Goal: Information Seeking & Learning: Learn about a topic

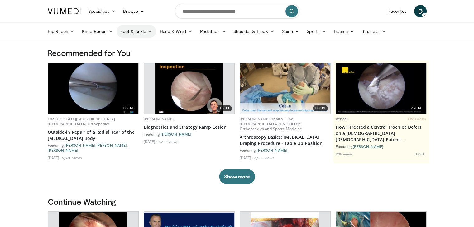
click at [144, 31] on link "Foot & Ankle" at bounding box center [136, 31] width 40 height 12
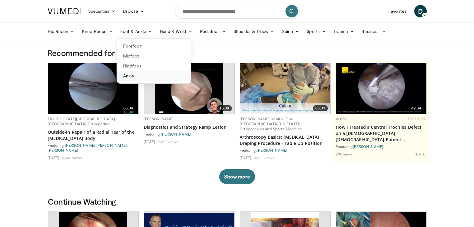
click at [130, 76] on link "Ankle" at bounding box center [154, 76] width 74 height 10
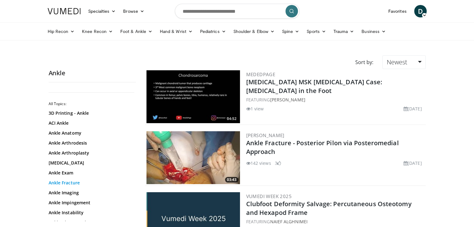
click at [64, 185] on link "Ankle Fracture" at bounding box center [91, 183] width 84 height 6
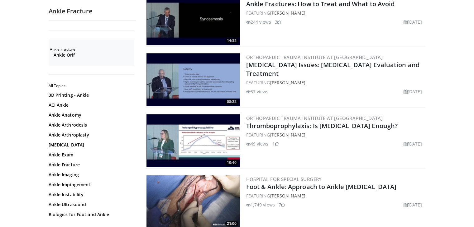
scroll to position [654, 0]
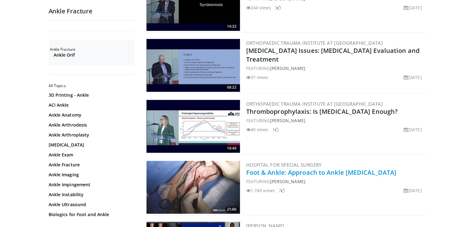
click at [321, 168] on link "Foot & Ankle: Approach to Ankle [MEDICAL_DATA]" at bounding box center [321, 172] width 150 height 8
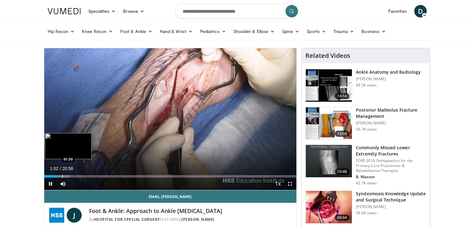
click at [62, 175] on div "Progress Bar" at bounding box center [62, 176] width 1 height 2
click at [73, 175] on div "Progress Bar" at bounding box center [73, 176] width 1 height 2
click at [84, 176] on div "Progress Bar" at bounding box center [84, 176] width 1 height 2
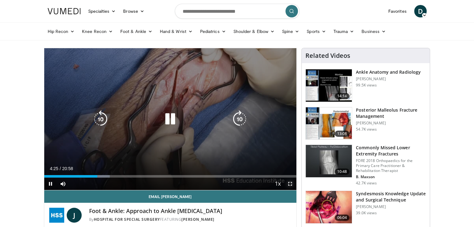
drag, startPoint x: 292, startPoint y: 187, endPoint x: 292, endPoint y: 214, distance: 27.1
click at [292, 187] on span "Video Player" at bounding box center [290, 184] width 12 height 12
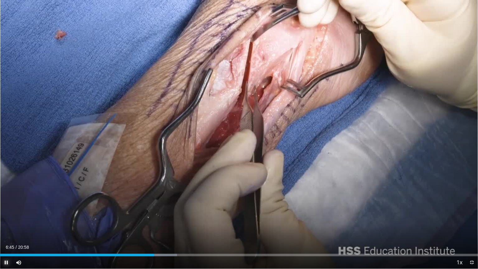
click at [8, 227] on span "Video Player" at bounding box center [6, 262] width 12 height 12
click at [143, 227] on div "Progress Bar" at bounding box center [143, 255] width 1 height 2
click at [7, 227] on span "Video Player" at bounding box center [6, 262] width 12 height 12
click at [7, 227] on div "10 seconds Tap to unmute" at bounding box center [239, 134] width 478 height 269
click at [7, 227] on span "Video Player" at bounding box center [6, 262] width 12 height 12
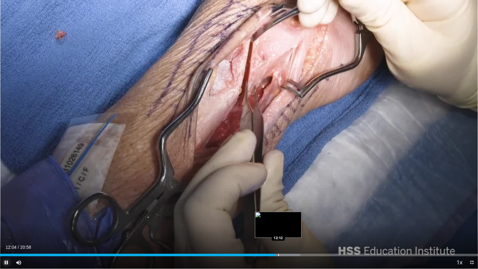
click at [278, 227] on div "Progress Bar" at bounding box center [278, 255] width 1 height 2
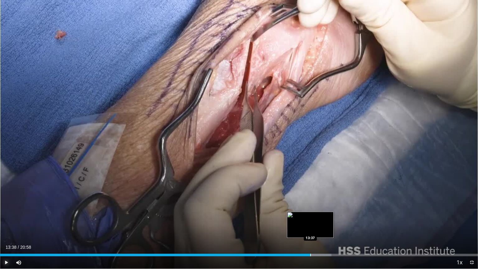
click at [310, 227] on div "Progress Bar" at bounding box center [310, 255] width 1 height 2
click at [316, 227] on div "10 seconds Tap to unmute" at bounding box center [239, 134] width 478 height 269
click at [319, 227] on div "Progress Bar" at bounding box center [319, 255] width 1 height 2
click at [316, 227] on div "Progress Bar" at bounding box center [316, 255] width 1 height 2
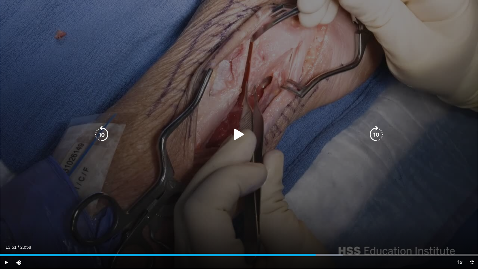
click at [219, 157] on div "10 seconds Tap to unmute" at bounding box center [239, 134] width 478 height 269
click at [225, 151] on div "10 seconds Tap to unmute" at bounding box center [239, 134] width 478 height 269
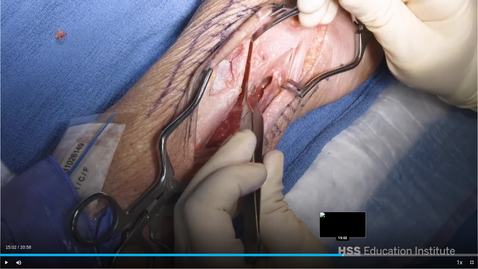
click at [343, 227] on div "Progress Bar" at bounding box center [343, 255] width 1 height 2
click at [359, 227] on div "Current Time 15:04 / Duration 20:58 Pause Skip Backward Skip Forward Mute 0% Lo…" at bounding box center [239, 262] width 478 height 12
click at [357, 227] on div "Loaded : 77.12% 15:05 15:41" at bounding box center [239, 255] width 478 height 2
click at [358, 227] on div "Progress Bar" at bounding box center [358, 255] width 1 height 2
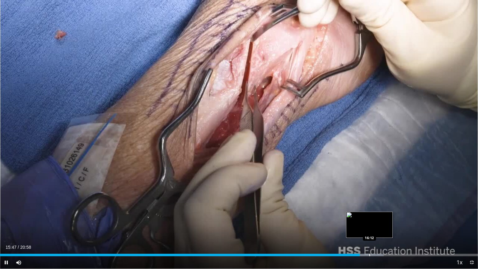
click at [370, 227] on div "Loaded : 80.30% 15:47 16:12" at bounding box center [239, 253] width 478 height 6
click at [375, 227] on div "Progress Bar" at bounding box center [375, 255] width 1 height 2
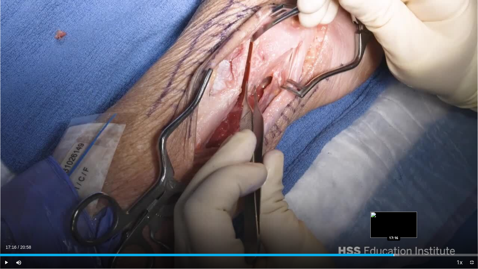
click at [394, 227] on div "Loaded : 83.52% 16:31 17:16" at bounding box center [239, 253] width 478 height 6
click at [409, 227] on div "Loaded : 85.87% 17:19 17:58" at bounding box center [239, 255] width 478 height 2
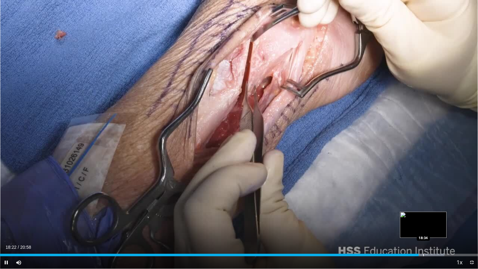
click at [423, 227] on div "Progress Bar" at bounding box center [423, 255] width 1 height 2
click at [435, 227] on div "Progress Bar" at bounding box center [435, 255] width 1 height 2
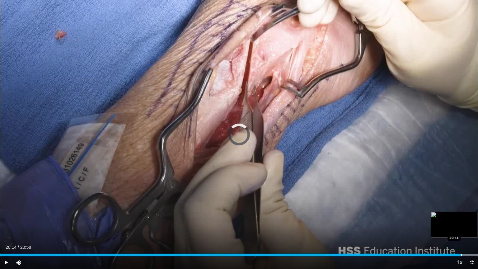
click at [461, 227] on div "Loaded : 100.00% 20:13 20:14" at bounding box center [239, 253] width 478 height 6
click at [469, 227] on div "Loaded : 100.00% 20:16 20:37" at bounding box center [239, 253] width 478 height 6
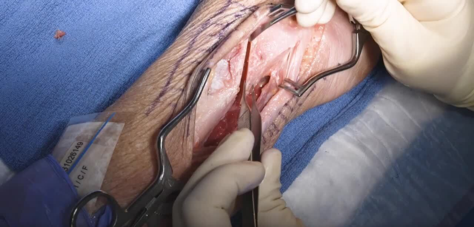
scroll to position [62, 0]
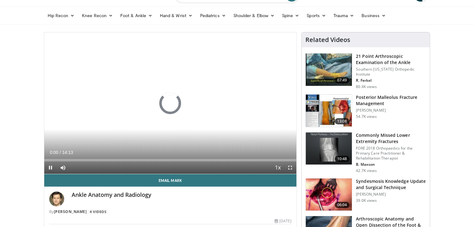
scroll to position [31, 0]
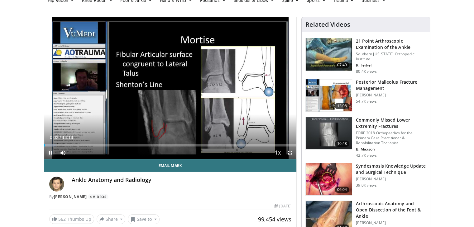
click at [52, 153] on span "Video Player" at bounding box center [50, 153] width 12 height 12
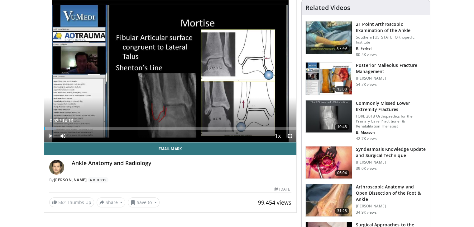
scroll to position [62, 0]
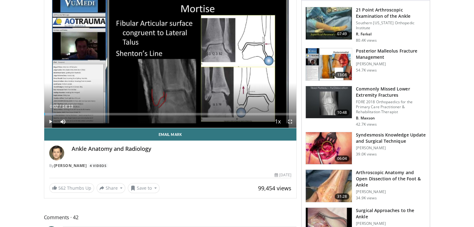
click at [389, 133] on h3 "Syndesmosis Knowledge Update and Surgical Technique" at bounding box center [391, 138] width 70 height 12
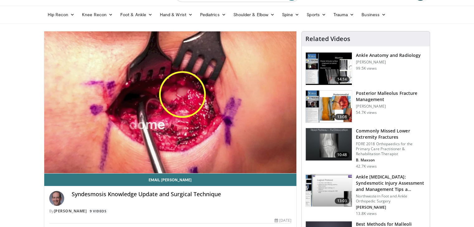
scroll to position [31, 0]
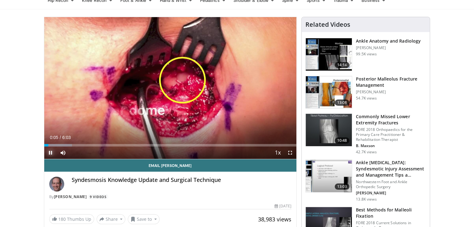
click at [51, 152] on span "Video Player" at bounding box center [50, 153] width 12 height 12
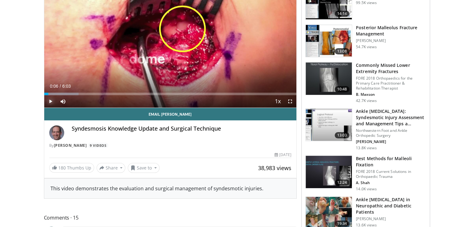
scroll to position [93, 0]
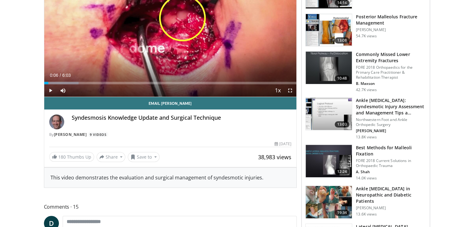
click at [373, 147] on h3 "Best Methods for Malleoli Fixation" at bounding box center [391, 151] width 70 height 12
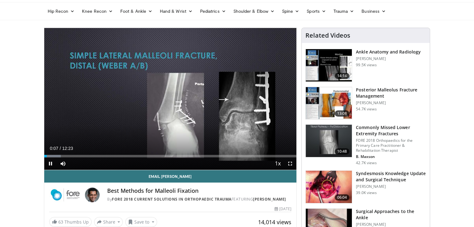
scroll to position [31, 0]
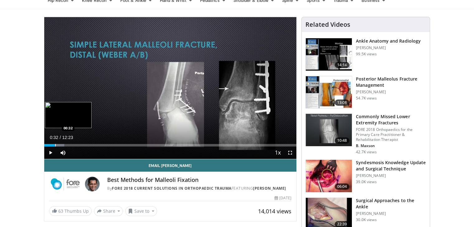
click at [55, 145] on div "Progress Bar" at bounding box center [55, 145] width 1 height 2
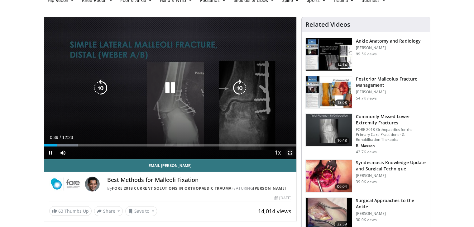
drag, startPoint x: 290, startPoint y: 151, endPoint x: 290, endPoint y: 178, distance: 27.1
click at [290, 151] on span "Video Player" at bounding box center [290, 153] width 12 height 12
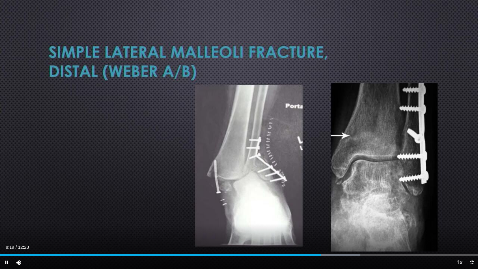
click at [311, 227] on div "Current Time 8:19 / Duration 12:23 Pause Skip Backward Skip Forward Mute Loaded…" at bounding box center [239, 262] width 478 height 12
click at [292, 227] on div "Progress Bar" at bounding box center [292, 255] width 1 height 2
click at [304, 227] on div "Loaded : 69.38% 07:35 07:48" at bounding box center [239, 255] width 478 height 2
click at [302, 227] on div "Progress Bar" at bounding box center [302, 255] width 1 height 2
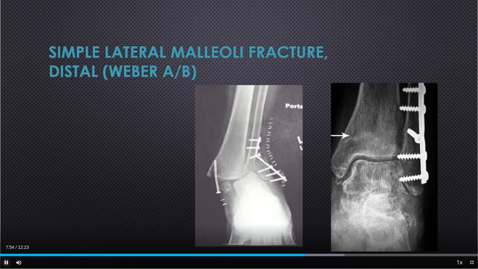
click at [6, 227] on span "Video Player" at bounding box center [6, 262] width 12 height 12
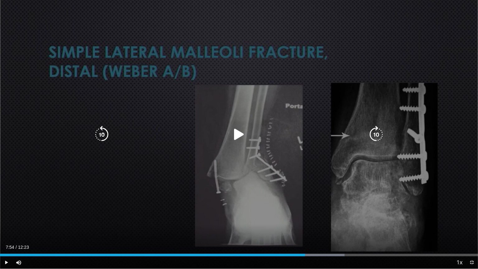
click at [237, 136] on icon "Video Player" at bounding box center [238, 134] width 17 height 17
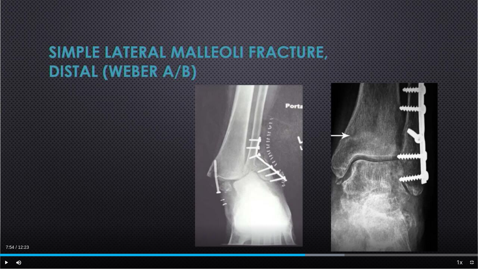
click at [237, 136] on div "10 seconds Tap to unmute" at bounding box center [239, 134] width 478 height 269
click at [3, 227] on span "Video Player" at bounding box center [6, 262] width 12 height 12
click at [313, 227] on div "Progress Bar" at bounding box center [313, 255] width 1 height 2
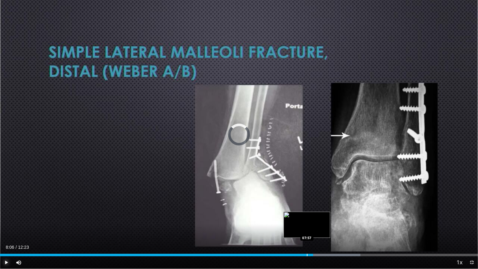
click at [307, 227] on div "Progress Bar" at bounding box center [307, 255] width 1 height 2
click at [4, 227] on span "Video Player" at bounding box center [6, 262] width 12 height 12
click at [6, 227] on span "Video Player" at bounding box center [6, 262] width 12 height 12
click at [7, 227] on span "Video Player" at bounding box center [6, 262] width 12 height 12
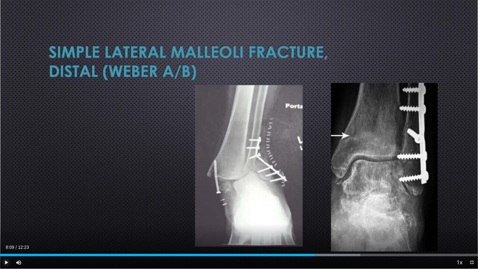
click at [7, 227] on span "Video Player" at bounding box center [6, 262] width 12 height 12
click at [320, 227] on div "Progress Bar" at bounding box center [320, 255] width 1 height 2
click at [4, 227] on span "Video Player" at bounding box center [6, 262] width 12 height 12
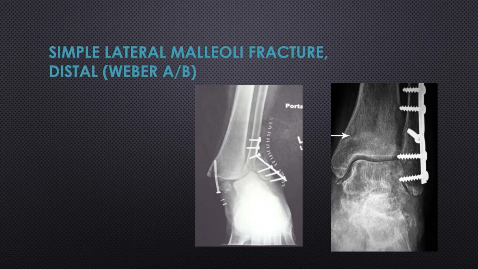
click at [4, 227] on video-js "**********" at bounding box center [239, 134] width 478 height 269
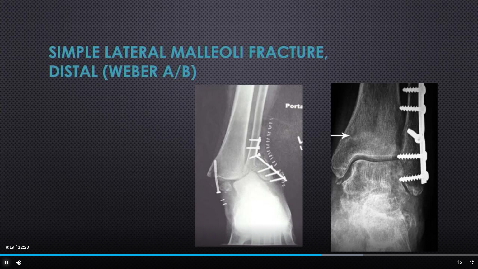
click at [6, 227] on span "Video Player" at bounding box center [6, 262] width 12 height 12
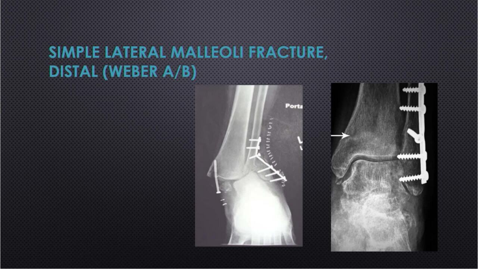
click at [6, 227] on video-js "**********" at bounding box center [239, 134] width 478 height 269
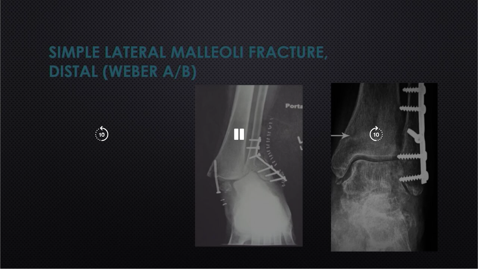
click at [6, 227] on div "10 seconds Tap to unmute" at bounding box center [239, 134] width 478 height 269
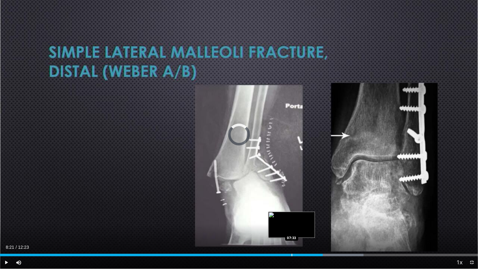
click at [291, 227] on div "08:21" at bounding box center [161, 255] width 323 height 2
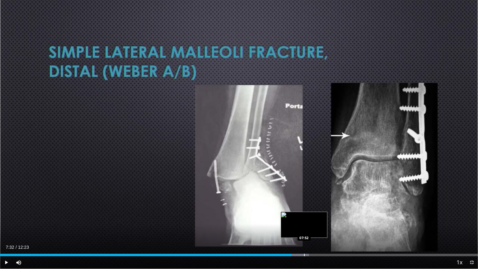
click at [304, 227] on div "Loaded : 64.63% 07:32 07:52" at bounding box center [239, 253] width 478 height 6
click at [303, 227] on div "Progress Bar" at bounding box center [303, 255] width 1 height 2
click at [302, 227] on div "Progress Bar" at bounding box center [302, 255] width 1 height 2
click at [301, 227] on div "Progress Bar" at bounding box center [301, 255] width 1 height 2
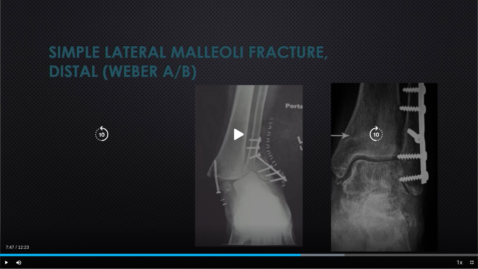
click at [241, 130] on icon "Video Player" at bounding box center [238, 134] width 17 height 17
click at [243, 141] on icon "Video Player" at bounding box center [238, 134] width 17 height 17
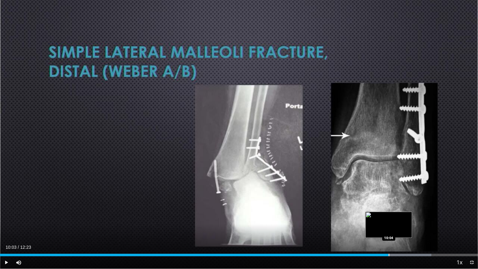
click at [389, 227] on div "Loaded : 90.22% 10:03 10:04" at bounding box center [239, 255] width 478 height 2
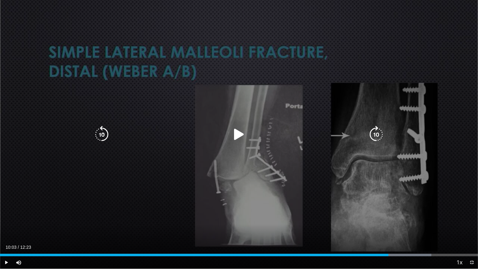
click at [235, 142] on icon "Video Player" at bounding box center [238, 134] width 17 height 17
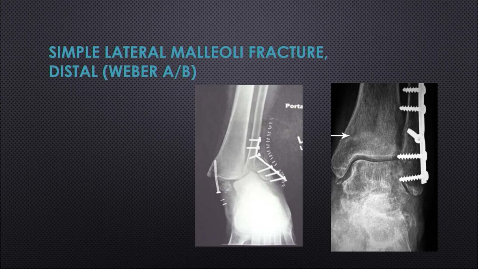
click at [7, 227] on div "10 seconds Tap to unmute" at bounding box center [239, 134] width 478 height 269
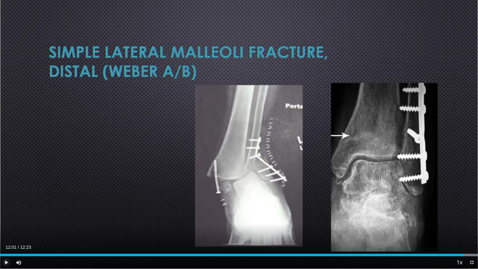
click at [7, 227] on span "Video Player" at bounding box center [6, 262] width 12 height 12
click at [7, 227] on video-js "**********" at bounding box center [239, 134] width 478 height 269
click at [7, 227] on div "10 seconds Tap to unmute" at bounding box center [239, 134] width 478 height 269
click at [460, 227] on div "Progress Bar" at bounding box center [460, 255] width 1 height 2
click at [5, 227] on span "Video Player" at bounding box center [6, 262] width 12 height 12
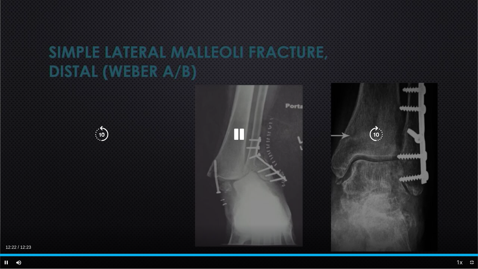
click at [244, 144] on div "10 seconds Tap to unmute" at bounding box center [239, 134] width 478 height 269
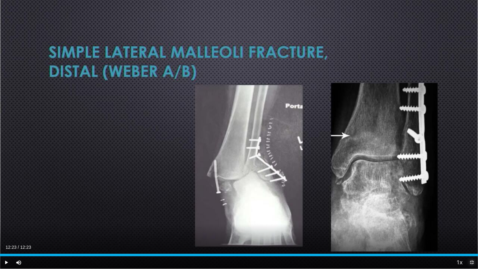
click at [473, 227] on span "Video Player" at bounding box center [472, 262] width 12 height 12
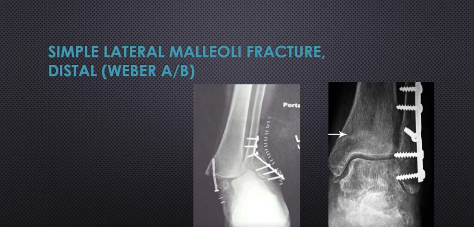
scroll to position [498, 0]
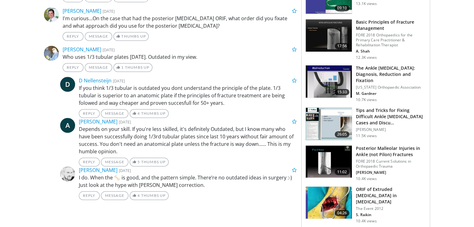
click at [384, 69] on h3 "The Ankle [MEDICAL_DATA]: Diagnosis, Reduction and Fixation" at bounding box center [391, 74] width 70 height 19
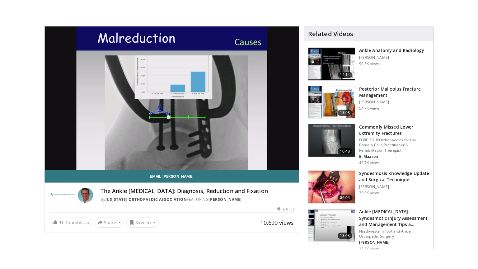
scroll to position [31, 0]
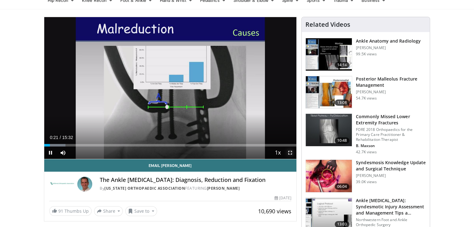
click at [289, 154] on span "Video Player" at bounding box center [290, 153] width 12 height 12
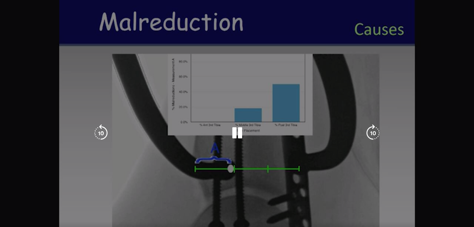
click at [289, 182] on div "10 seconds Tap to unmute" at bounding box center [237, 133] width 474 height 266
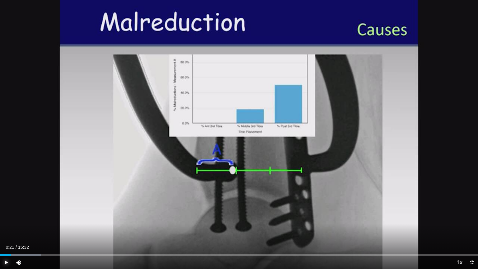
click at [2, 227] on span "Video Player" at bounding box center [6, 262] width 12 height 12
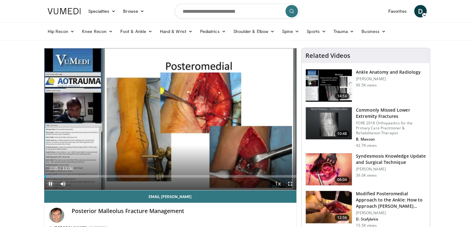
click at [51, 184] on span "Video Player" at bounding box center [50, 184] width 12 height 12
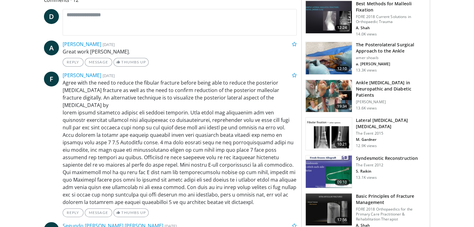
scroll to position [280, 0]
click at [387, 120] on h3 "Lateral [MEDICAL_DATA] [MEDICAL_DATA]" at bounding box center [391, 123] width 70 height 12
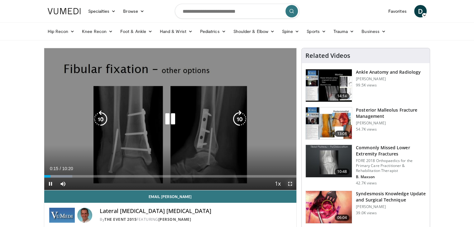
drag, startPoint x: 288, startPoint y: 183, endPoint x: 288, endPoint y: 210, distance: 27.1
click at [288, 183] on span "Video Player" at bounding box center [290, 184] width 12 height 12
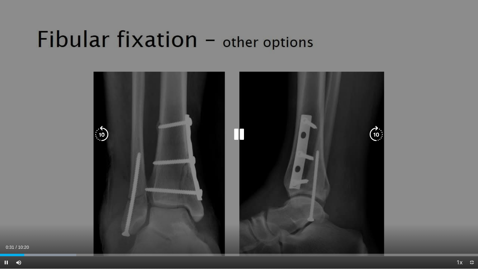
click at [359, 178] on div "10 seconds Tap to unmute" at bounding box center [239, 134] width 478 height 269
click at [232, 143] on div "10 seconds Tap to unmute" at bounding box center [239, 134] width 478 height 269
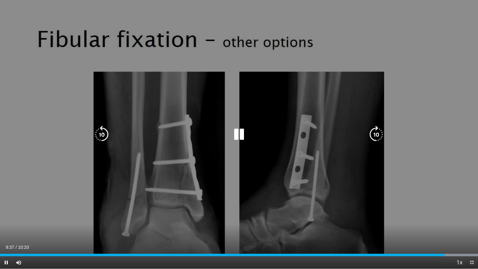
click at [256, 155] on div "10 seconds Tap to unmute" at bounding box center [239, 134] width 478 height 269
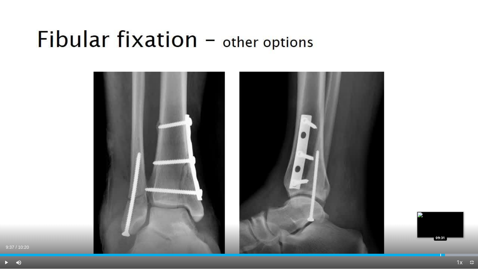
click at [441, 227] on div "Progress Bar" at bounding box center [441, 255] width 1 height 2
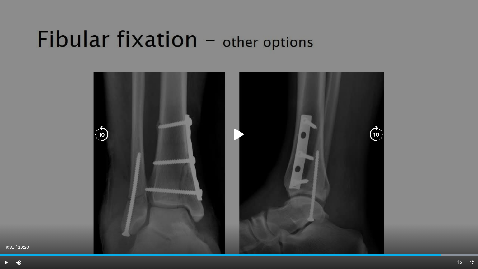
click at [229, 151] on div "10 seconds Tap to unmute" at bounding box center [239, 134] width 478 height 269
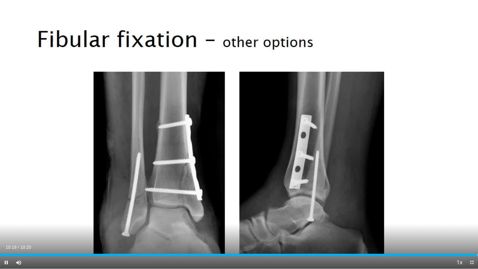
click at [395, 227] on div "Current Time 10:19 / Duration 10:20 Pause Skip Backward Skip Forward Mute Loade…" at bounding box center [239, 262] width 478 height 12
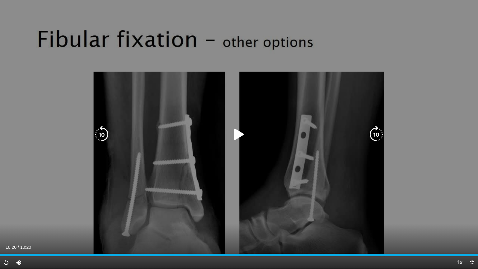
click at [246, 138] on icon "Video Player" at bounding box center [238, 134] width 17 height 17
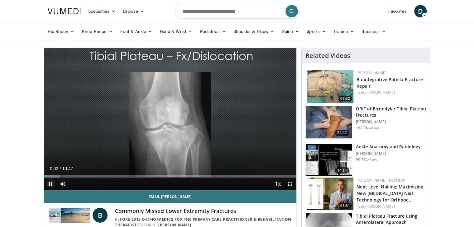
click at [47, 183] on span "Video Player" at bounding box center [50, 184] width 12 height 12
click at [49, 185] on span "Video Player" at bounding box center [50, 184] width 12 height 12
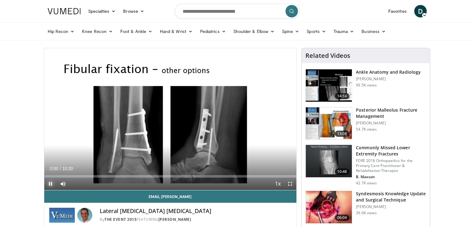
click at [46, 184] on span "Video Player" at bounding box center [50, 184] width 12 height 12
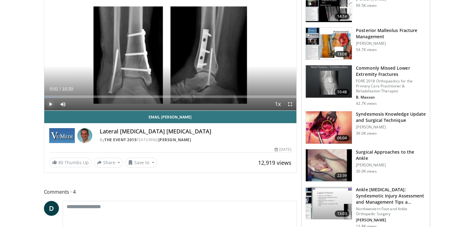
scroll to position [93, 0]
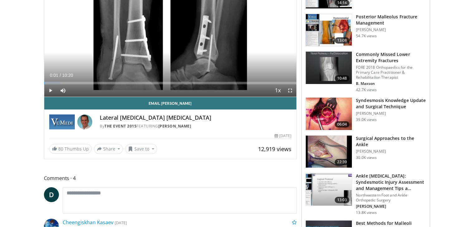
click at [396, 136] on h3 "Surgical Approaches to the Ankle" at bounding box center [391, 141] width 70 height 12
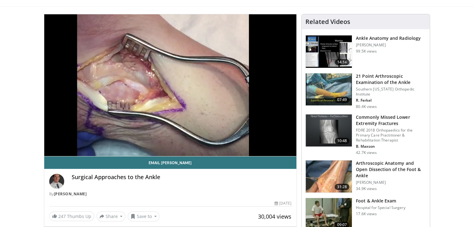
scroll to position [31, 0]
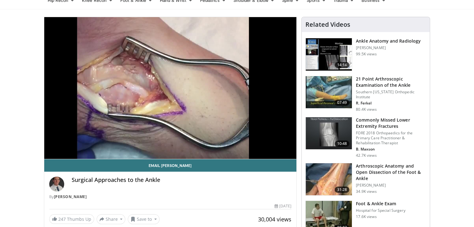
click at [289, 153] on div "10 seconds Tap to unmute" at bounding box center [170, 88] width 252 height 142
click at [289, 159] on span "Video Player" at bounding box center [290, 165] width 12 height 12
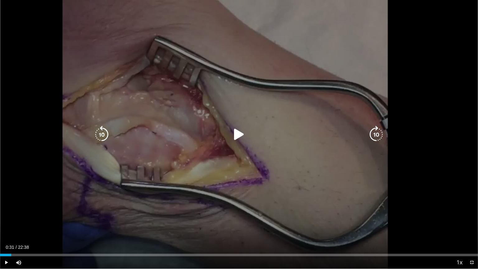
click at [233, 136] on icon "Video Player" at bounding box center [238, 134] width 17 height 17
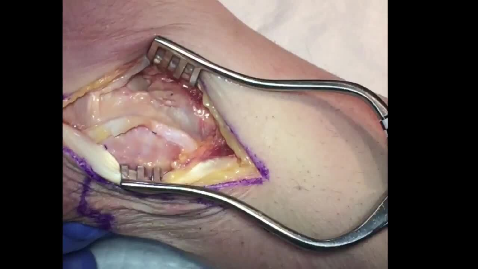
click at [387, 227] on div "10 seconds Tap to unmute" at bounding box center [239, 134] width 478 height 269
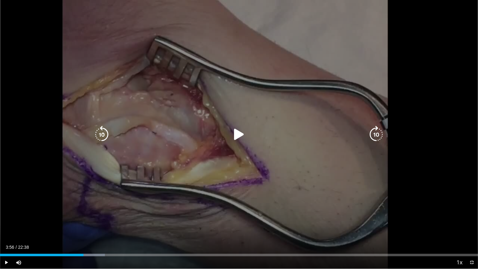
click at [301, 219] on div "10 seconds Tap to unmute" at bounding box center [239, 134] width 478 height 269
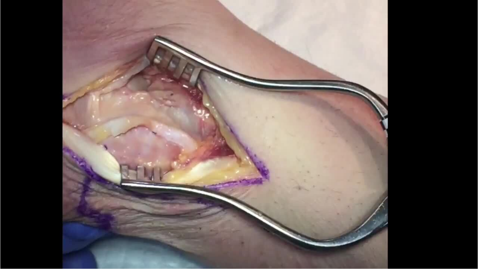
click at [373, 227] on video-js "**********" at bounding box center [239, 134] width 478 height 269
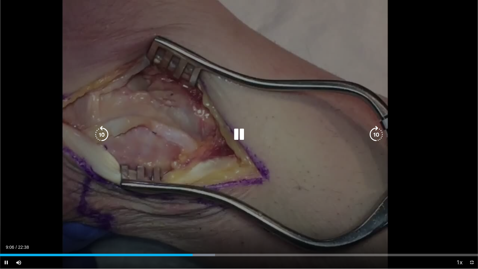
click at [233, 140] on icon "Video Player" at bounding box center [238, 134] width 17 height 17
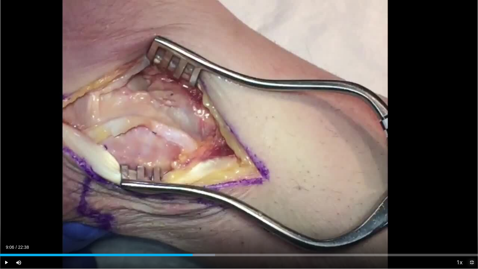
click at [470, 227] on span "Video Player" at bounding box center [472, 262] width 12 height 12
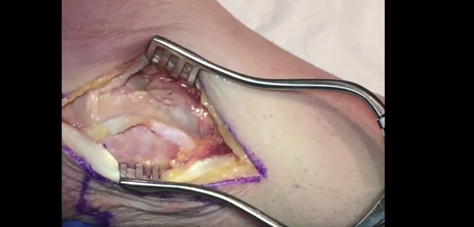
scroll to position [654, 0]
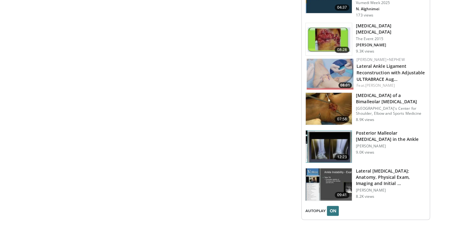
click at [387, 92] on h3 "[MEDICAL_DATA] of a Bimalleolar [MEDICAL_DATA]" at bounding box center [391, 98] width 70 height 12
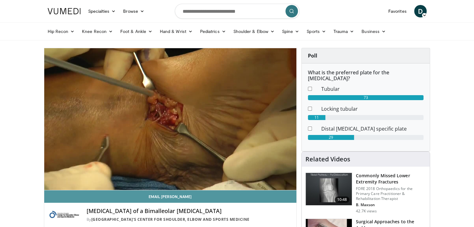
scroll to position [31, 0]
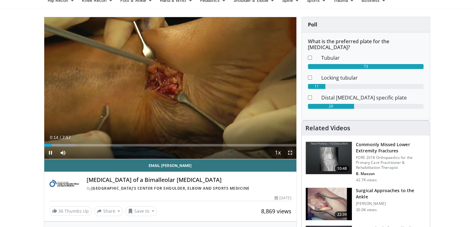
click at [292, 153] on span "Video Player" at bounding box center [290, 153] width 12 height 12
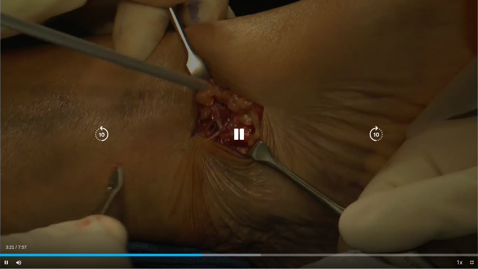
click at [248, 137] on div "Video Player" at bounding box center [239, 134] width 287 height 12
click at [237, 135] on icon "Video Player" at bounding box center [238, 134] width 17 height 17
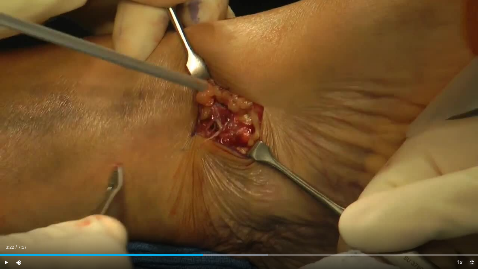
click at [471, 227] on span "Video Player" at bounding box center [472, 262] width 12 height 12
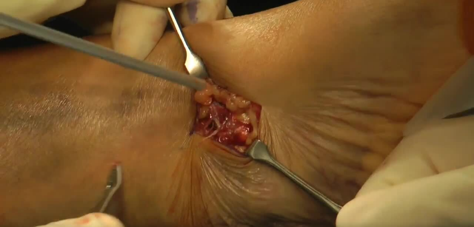
scroll to position [93, 0]
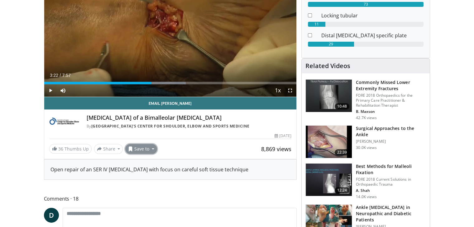
click at [148, 152] on button "Save to" at bounding box center [141, 149] width 32 height 10
click at [153, 161] on span "Add to Favorites" at bounding box center [152, 162] width 38 height 7
